Goal: Task Accomplishment & Management: Complete application form

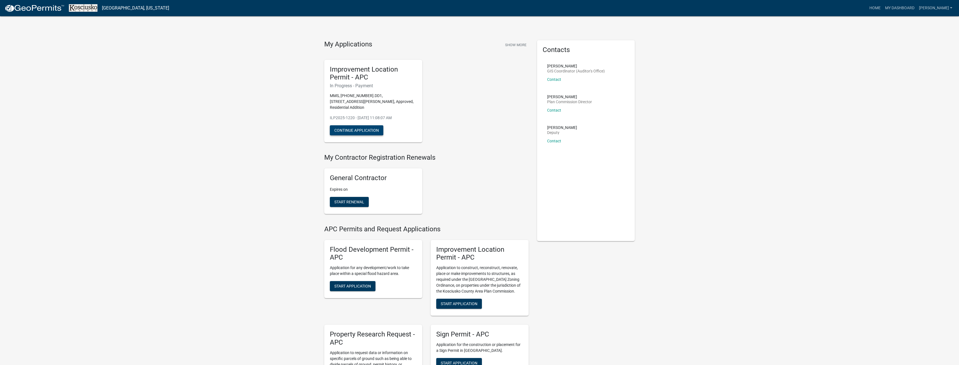
click at [370, 131] on button "Continue Application" at bounding box center [356, 130] width 53 height 10
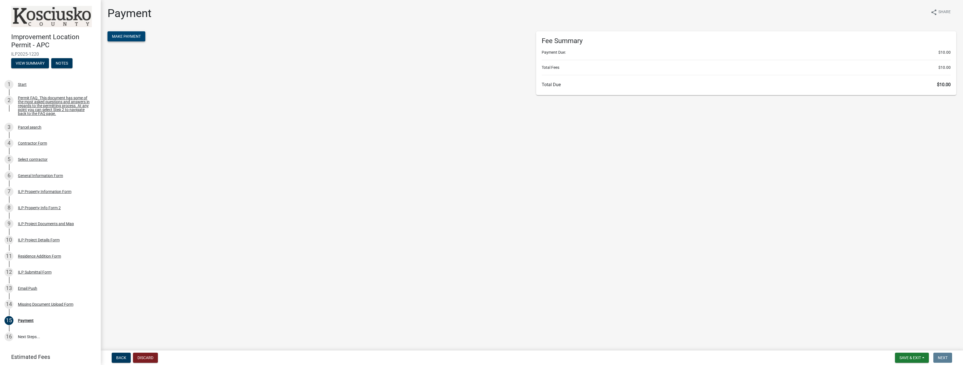
click at [123, 34] on span "Make Payment" at bounding box center [126, 36] width 29 height 4
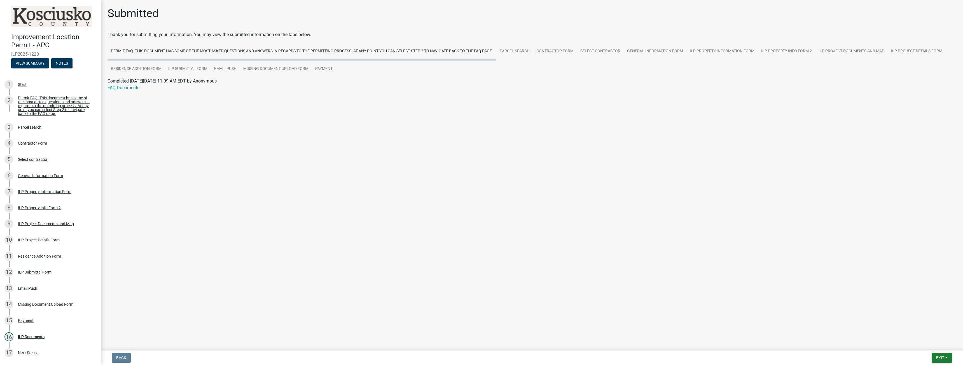
click at [734, 307] on main "Submitted Thank you for submitting your information. You may view the submitted…" at bounding box center [532, 174] width 862 height 348
